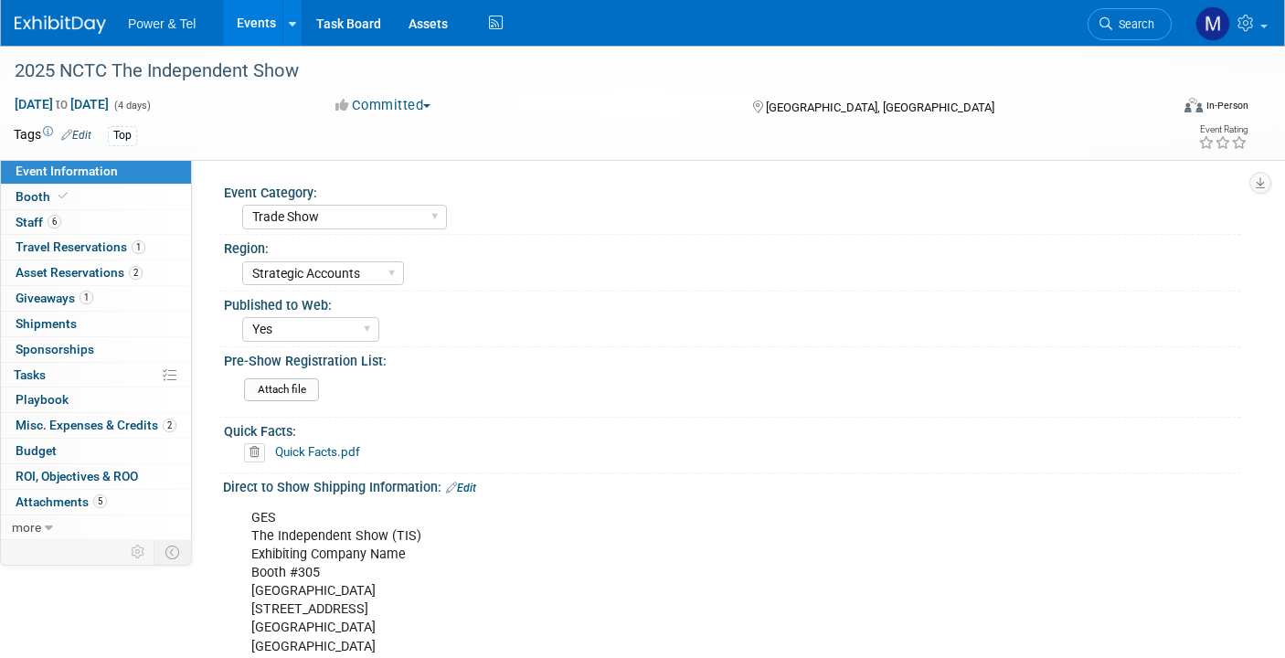
select select "Trade Show"
select select "Strategic Accounts"
select select "Yes"
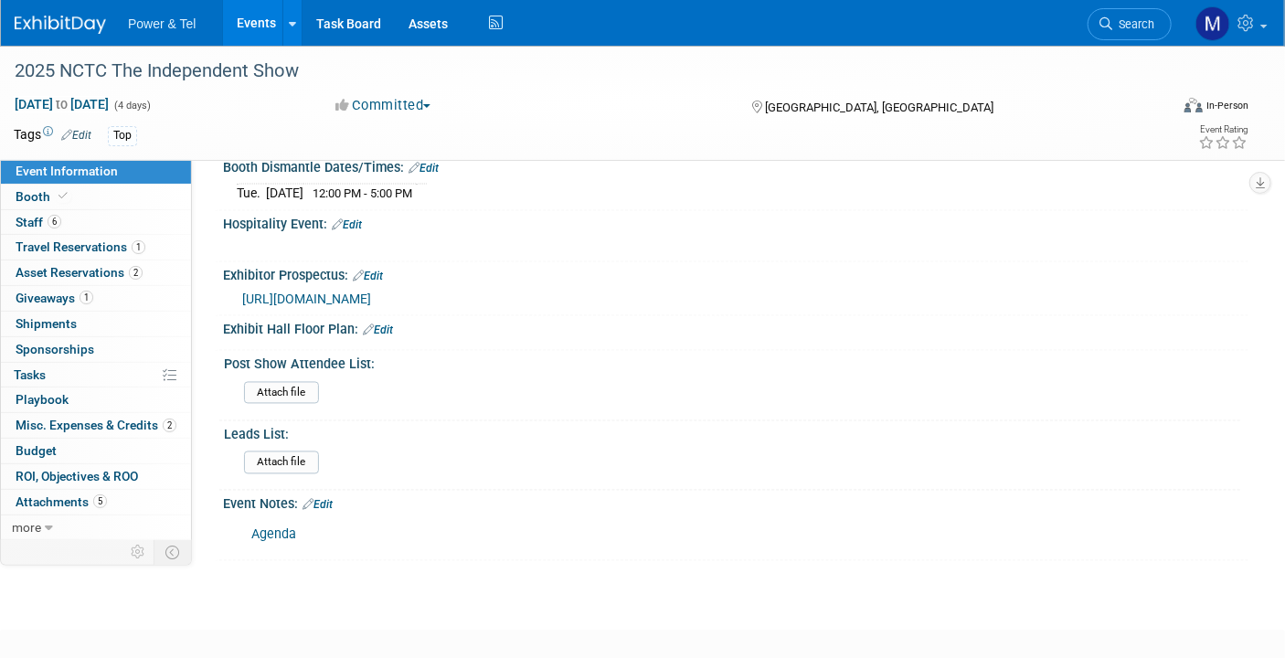
scroll to position [1492, 0]
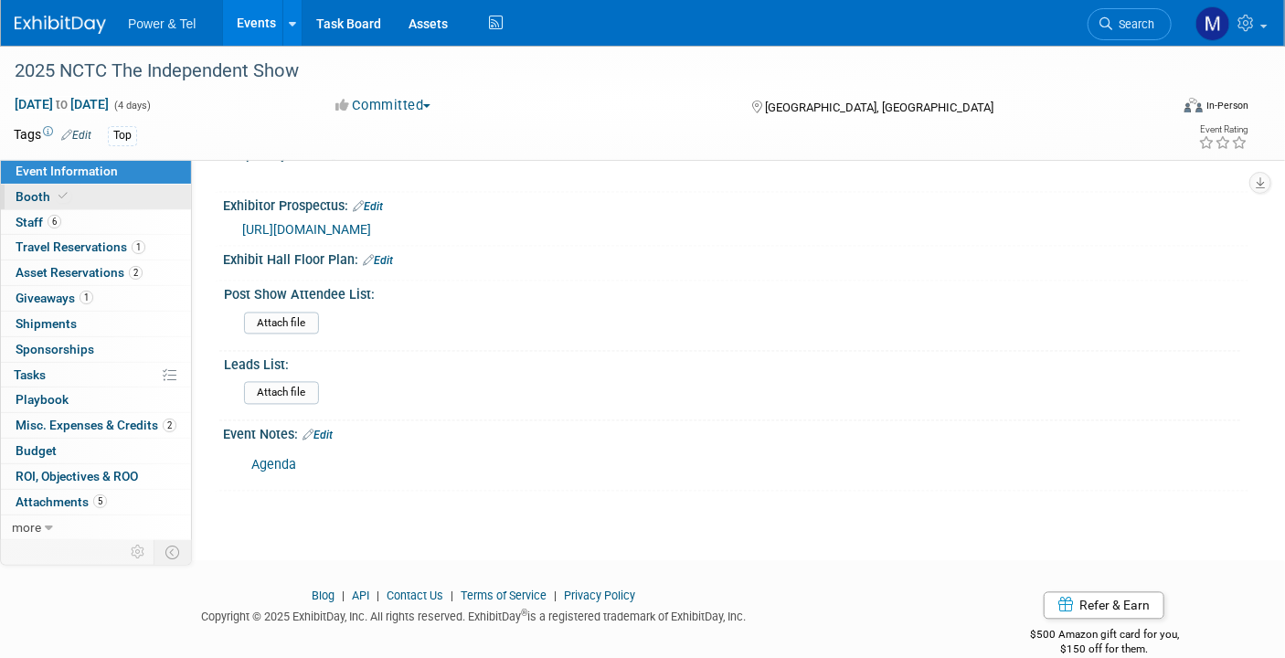
click at [157, 198] on link "Booth" at bounding box center [96, 197] width 190 height 25
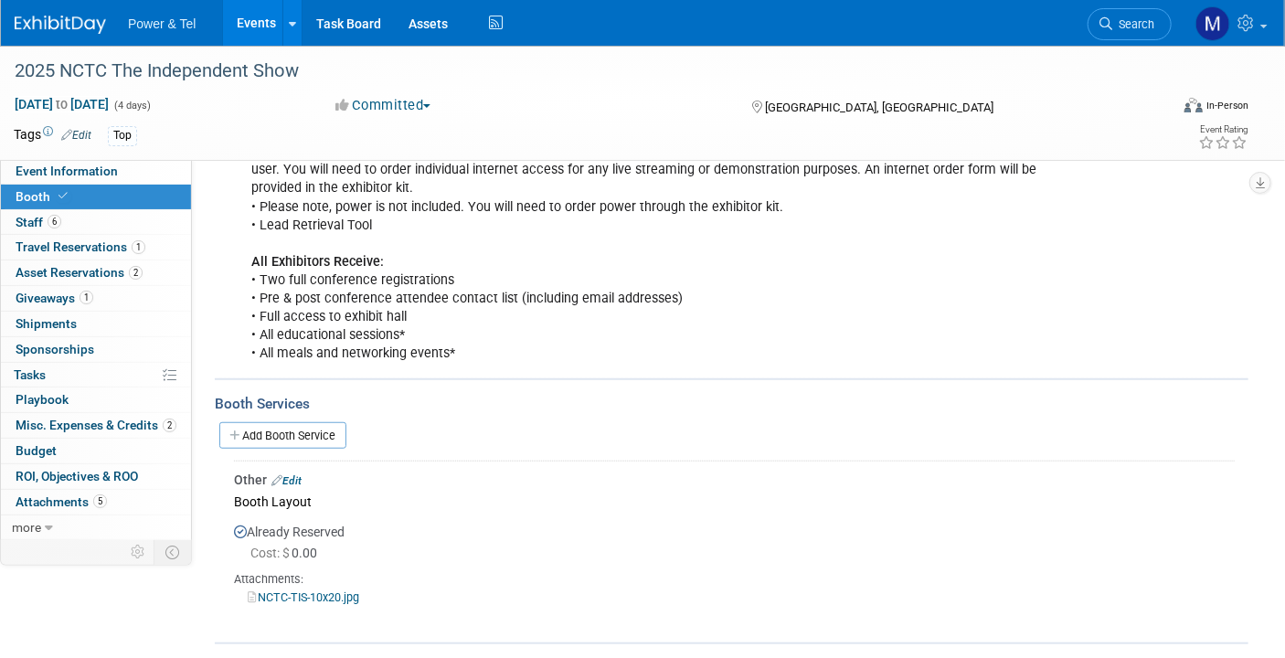
scroll to position [574, 0]
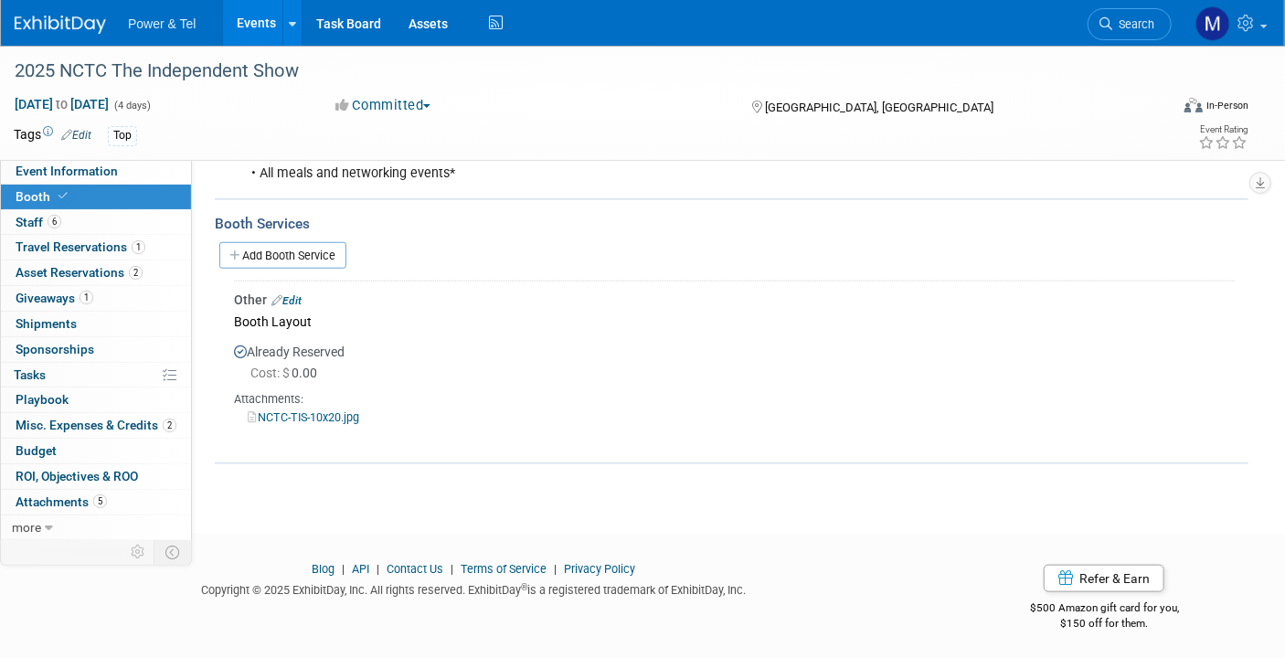
click at [80, 630] on div "Blog | API | Contact Us | Terms of Service | Privacy Policy Copyright © 2025 Ex…" at bounding box center [631, 600] width 1262 height 79
click at [308, 412] on link "NCTC-TIS-10x20.jpg" at bounding box center [304, 417] width 112 height 14
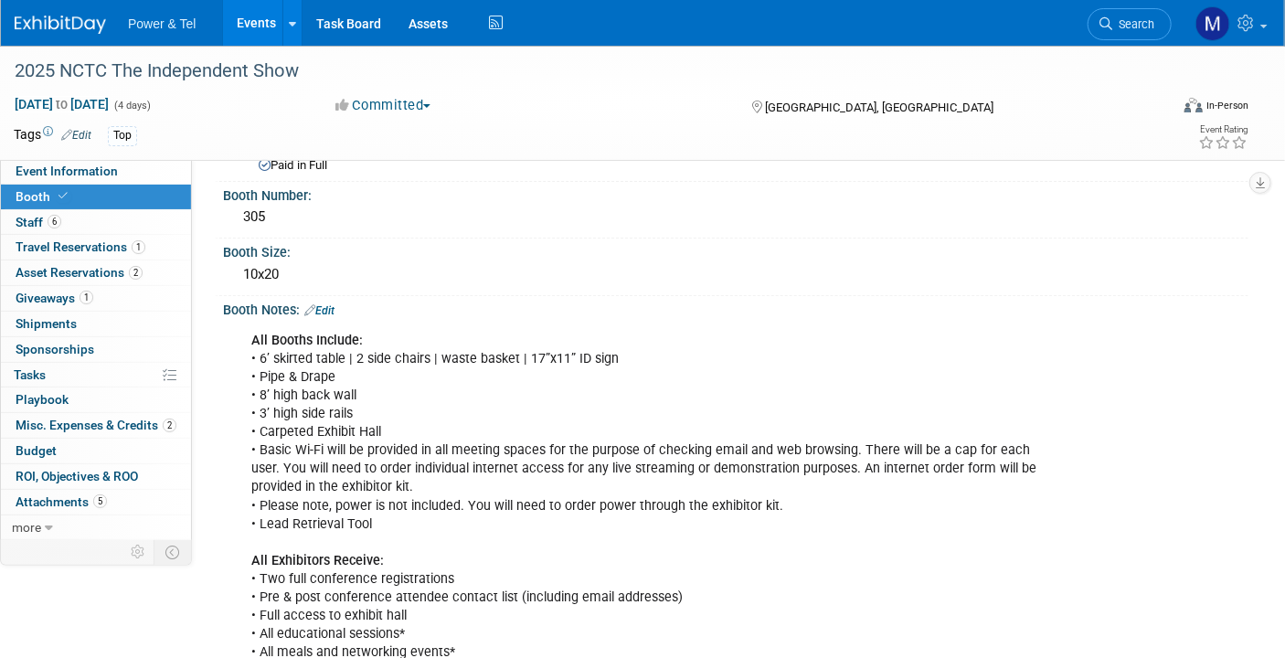
scroll to position [0, 0]
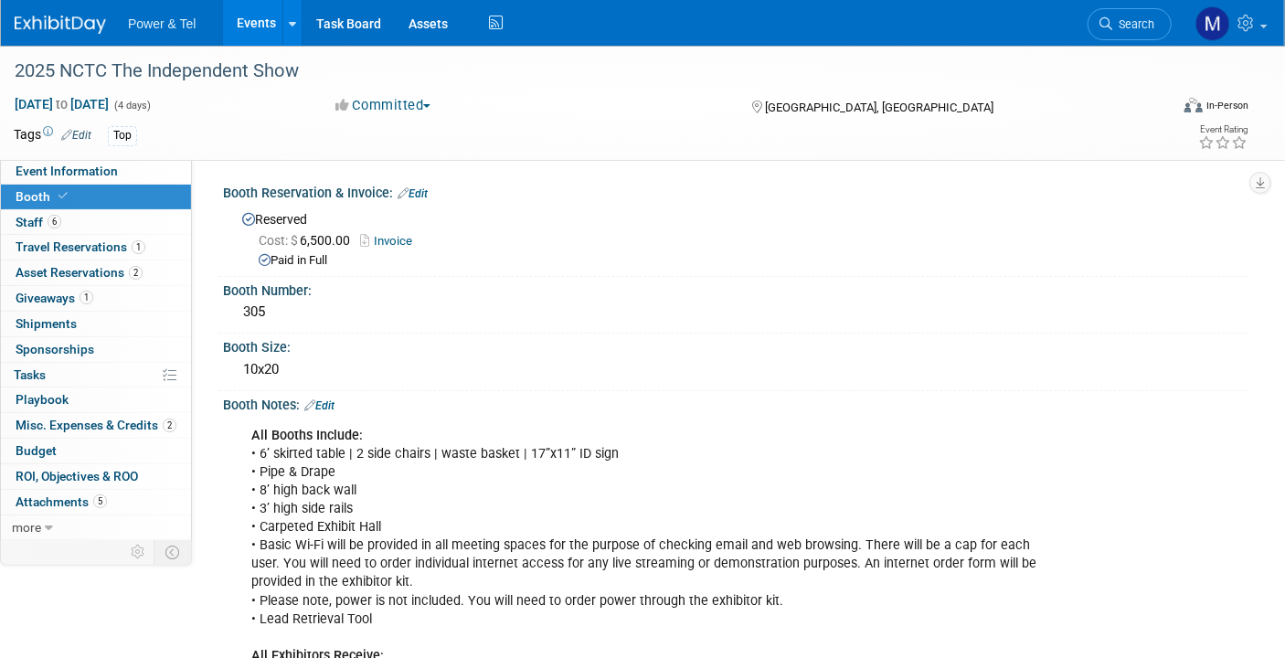
click at [127, 186] on link "Booth" at bounding box center [96, 197] width 190 height 25
click at [98, 171] on span "Event Information" at bounding box center [67, 171] width 102 height 15
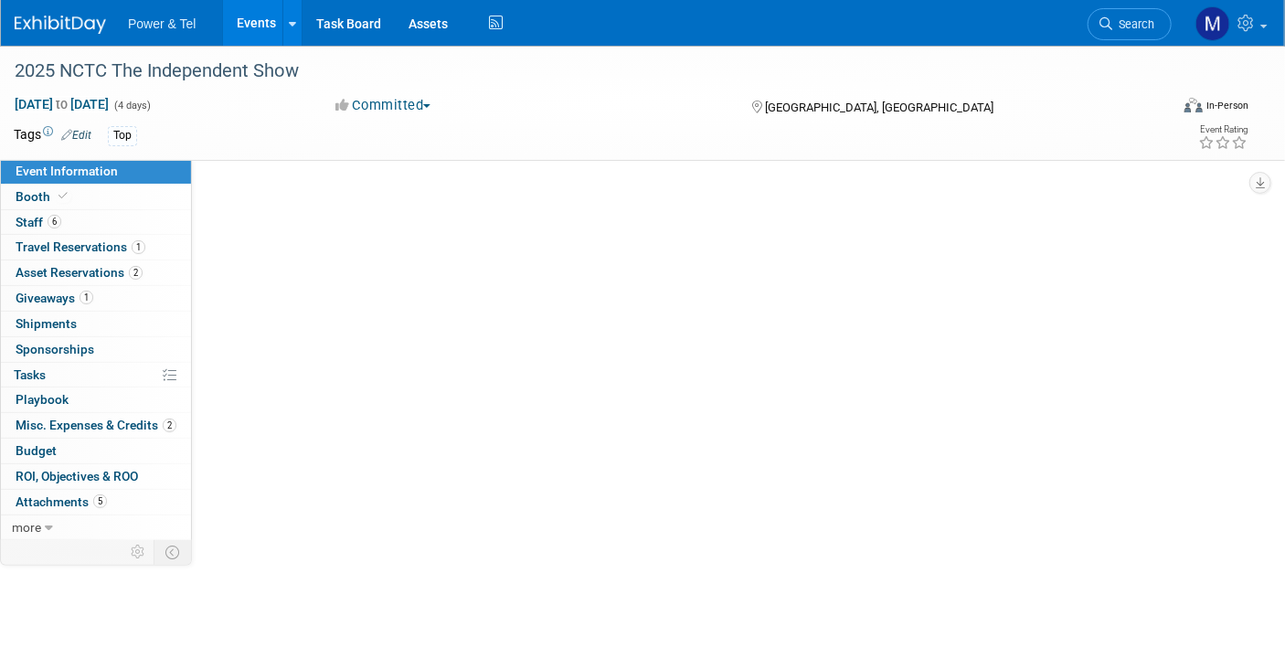
select select "Trade Show"
select select "Strategic Accounts"
select select "Yes"
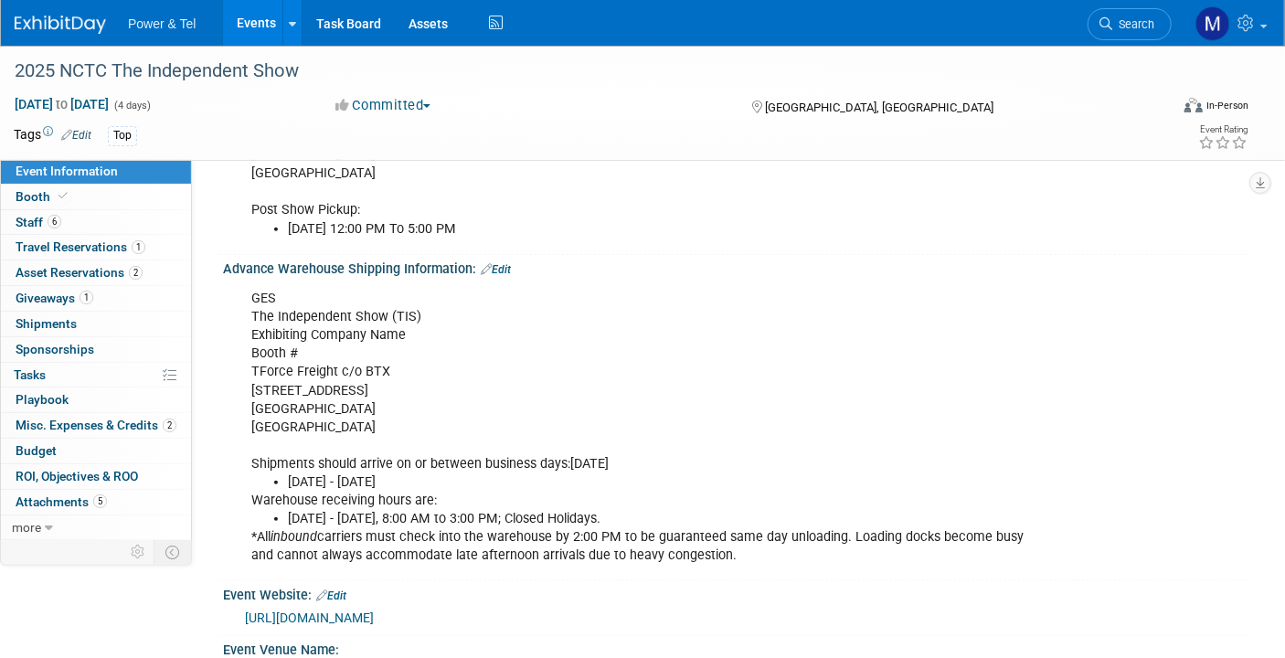
scroll to position [724, 0]
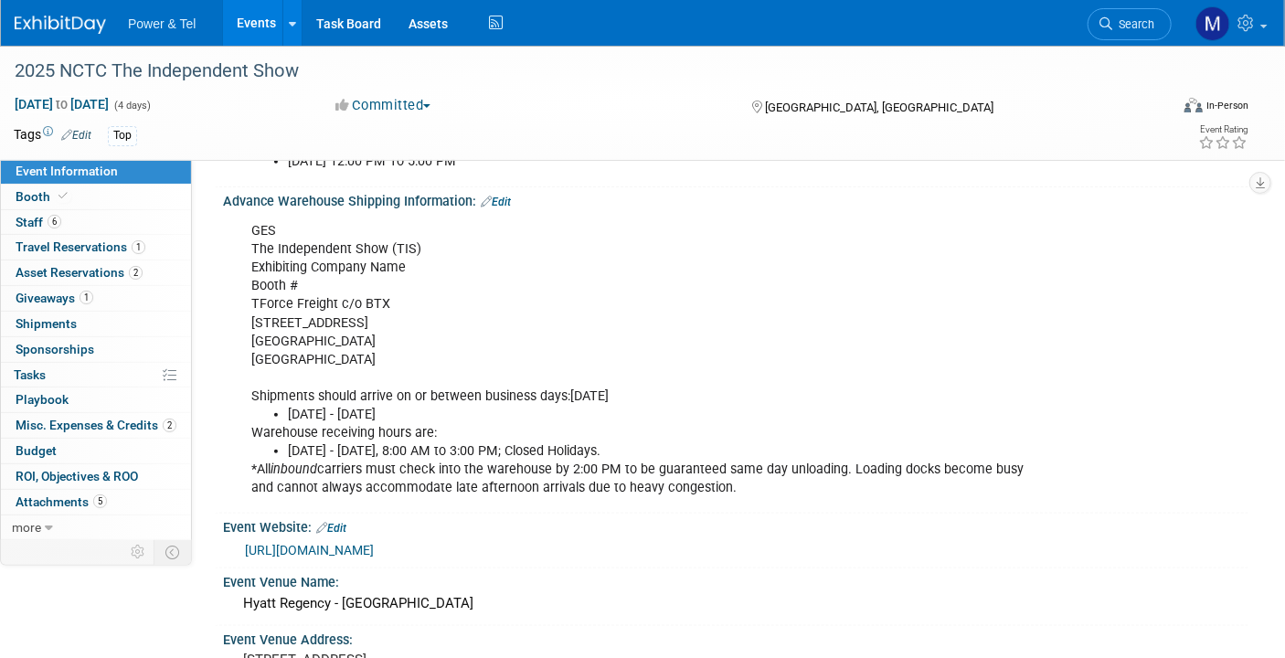
click at [77, 617] on div "Event Information Event Info Booth Booth 6 Staff 6 Staff 1 Travel Reservations …" at bounding box center [642, 291] width 1285 height 1938
